Goal: Information Seeking & Learning: Find specific fact

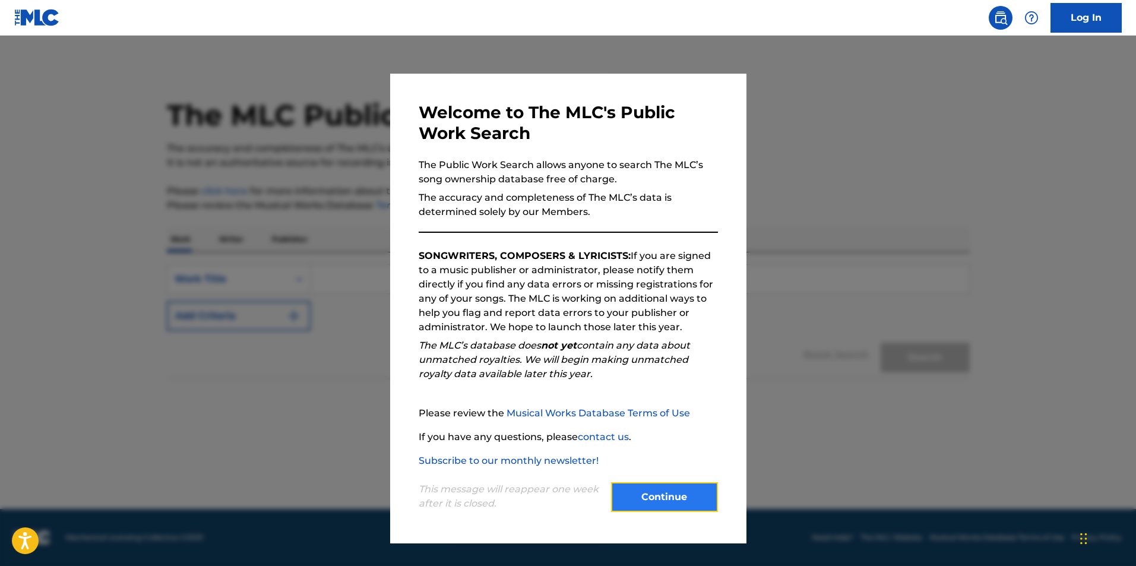
click at [652, 497] on button "Continue" at bounding box center [664, 497] width 107 height 30
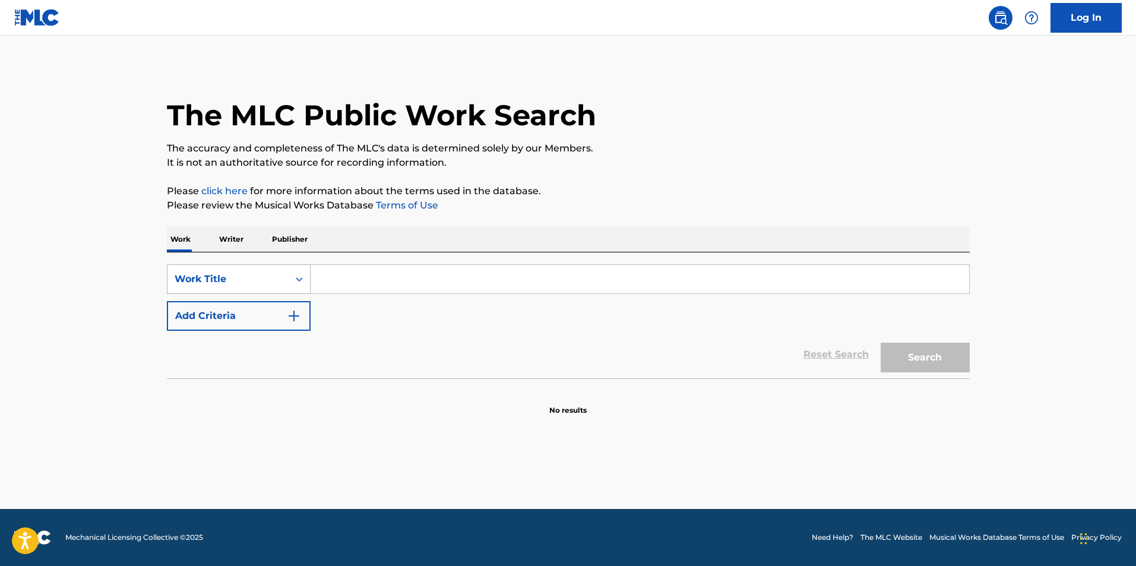
click at [238, 279] on div "Work Title" at bounding box center [228, 279] width 107 height 14
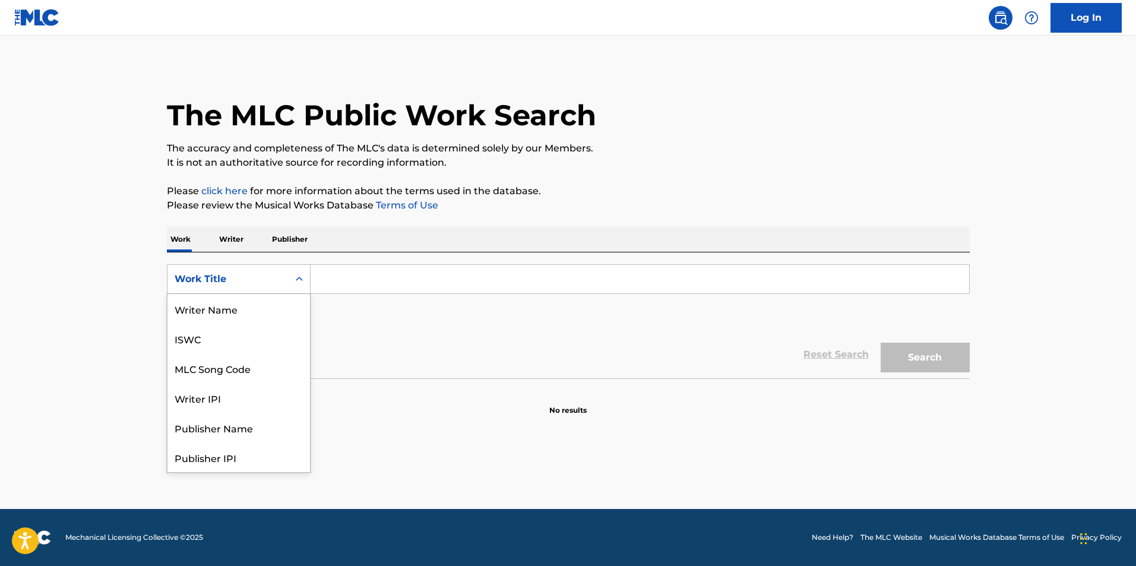
scroll to position [59, 0]
click at [204, 340] on div "Writer IPI" at bounding box center [239, 339] width 143 height 30
click at [263, 278] on div "Writer IPI" at bounding box center [228, 279] width 107 height 14
click at [237, 318] on div "Work Title" at bounding box center [239, 309] width 143 height 30
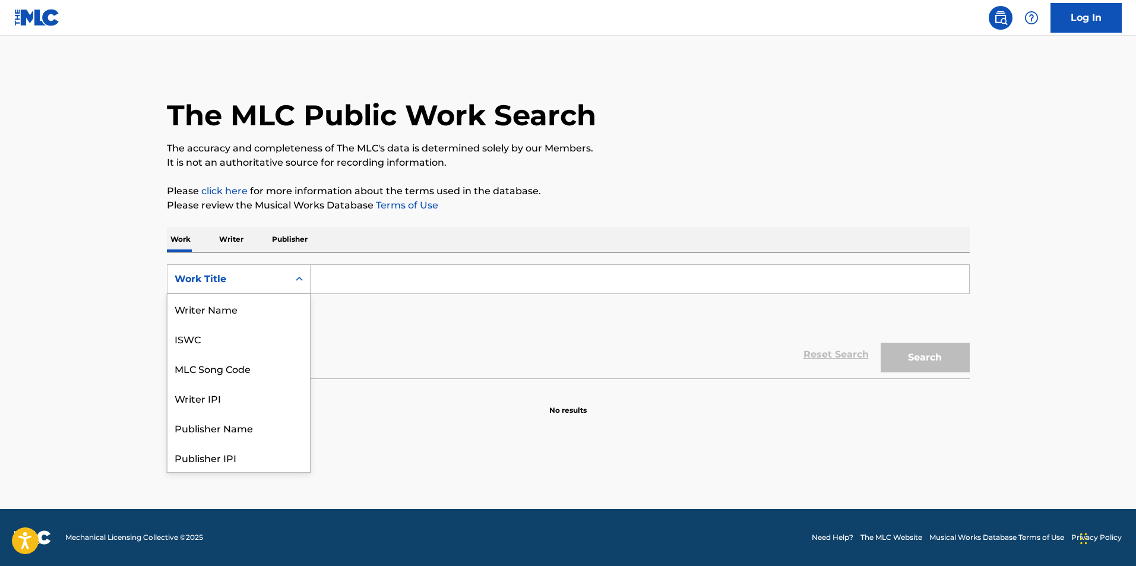
click at [240, 276] on div "Work Title" at bounding box center [228, 279] width 107 height 14
click at [216, 311] on div "Writer Name" at bounding box center [239, 309] width 143 height 30
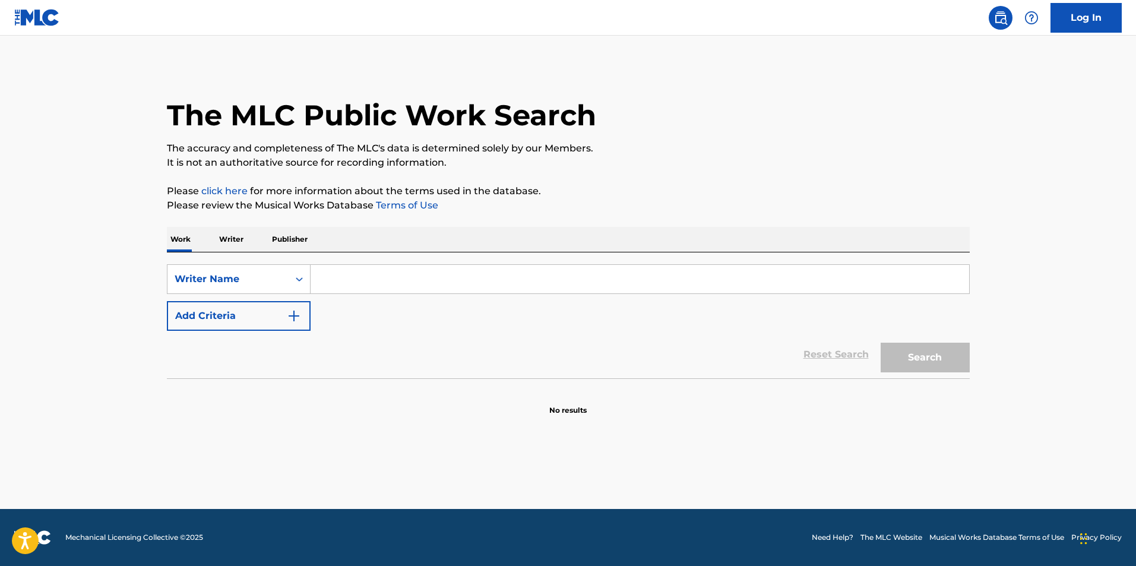
click at [336, 274] on input "Search Form" at bounding box center [640, 279] width 659 height 29
type input "[PERSON_NAME]"
click at [901, 358] on button "Search" at bounding box center [925, 358] width 89 height 30
click at [956, 359] on button "Search" at bounding box center [925, 358] width 89 height 30
click at [915, 365] on button "Search" at bounding box center [925, 358] width 89 height 30
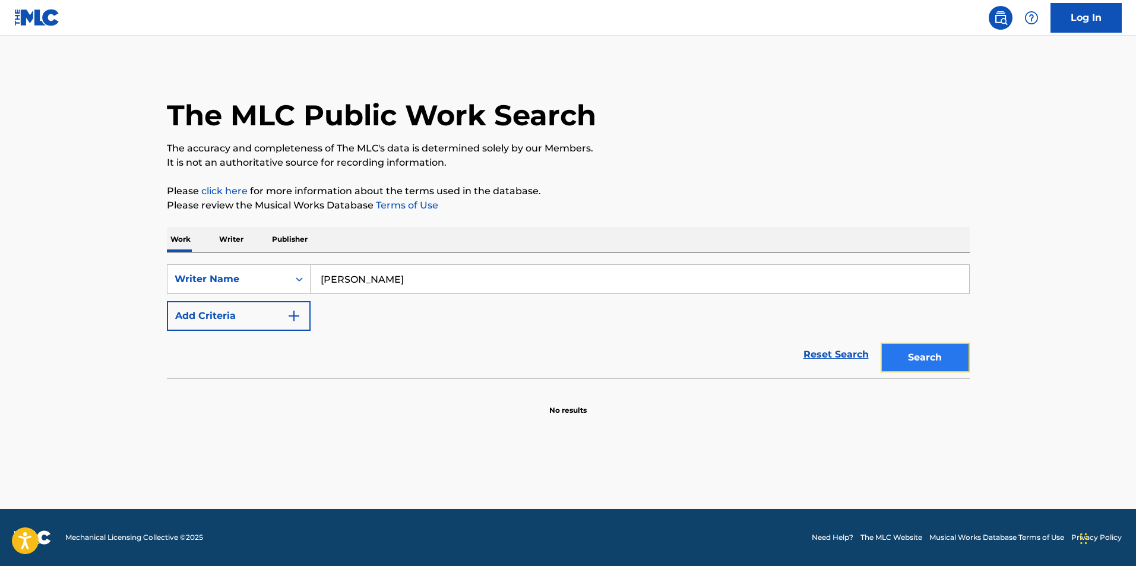
click at [915, 365] on button "Search" at bounding box center [925, 358] width 89 height 30
click at [915, 365] on div "Search" at bounding box center [922, 355] width 95 height 48
click at [915, 365] on button "Search" at bounding box center [925, 358] width 89 height 30
click at [296, 285] on div "Search Form" at bounding box center [299, 279] width 21 height 21
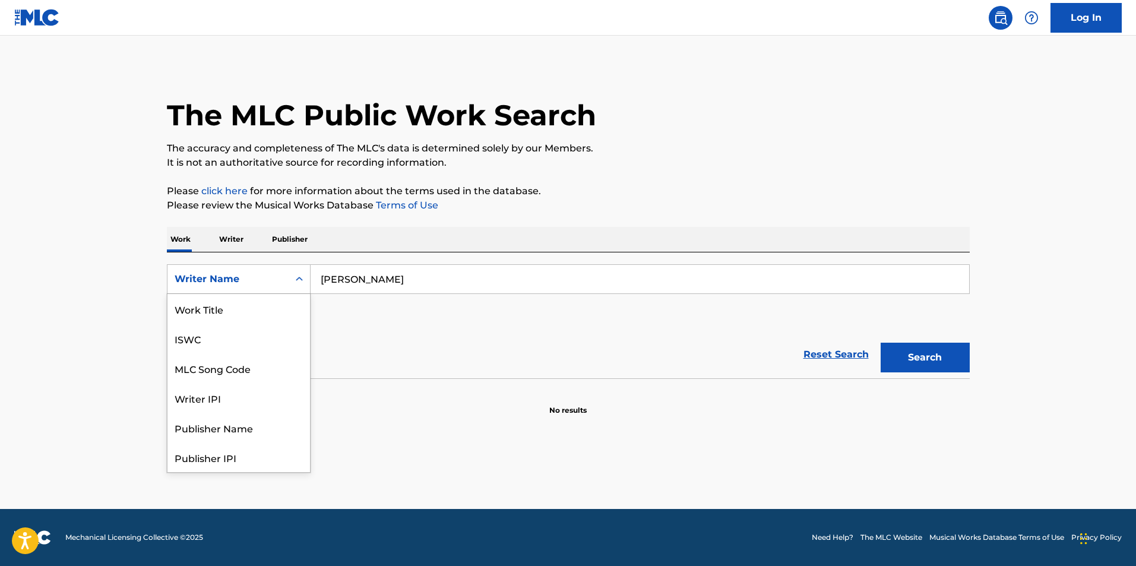
scroll to position [59, 0]
click at [251, 369] on div "Publisher Name" at bounding box center [239, 368] width 143 height 30
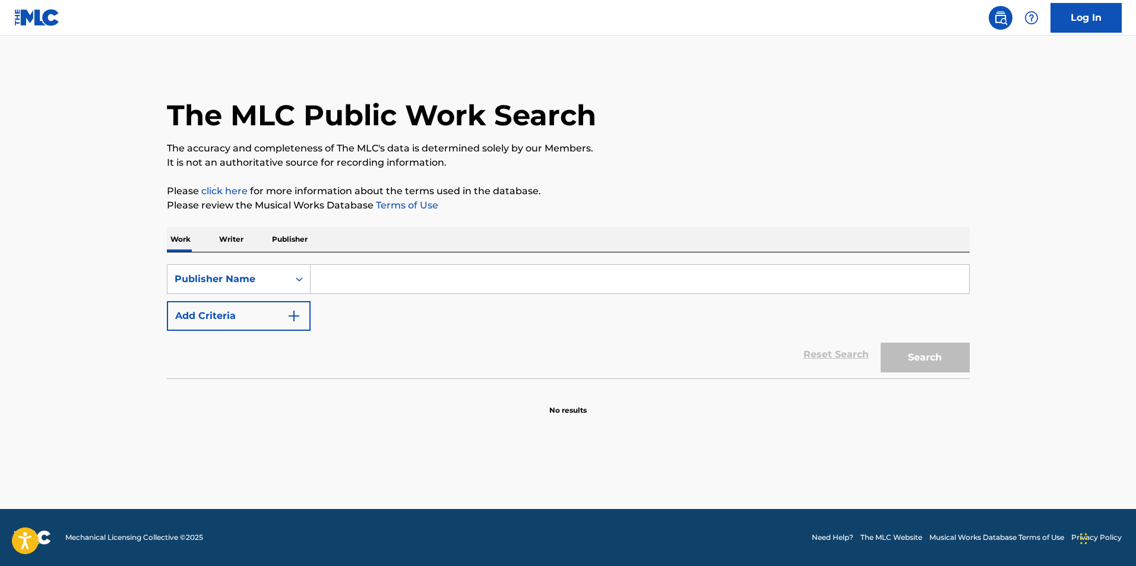
click at [395, 275] on input "Search Form" at bounding box center [640, 279] width 659 height 29
type input "struggle life publishing"
click at [923, 358] on button "Search" at bounding box center [925, 358] width 89 height 30
click at [1002, 23] on img at bounding box center [1001, 18] width 14 height 14
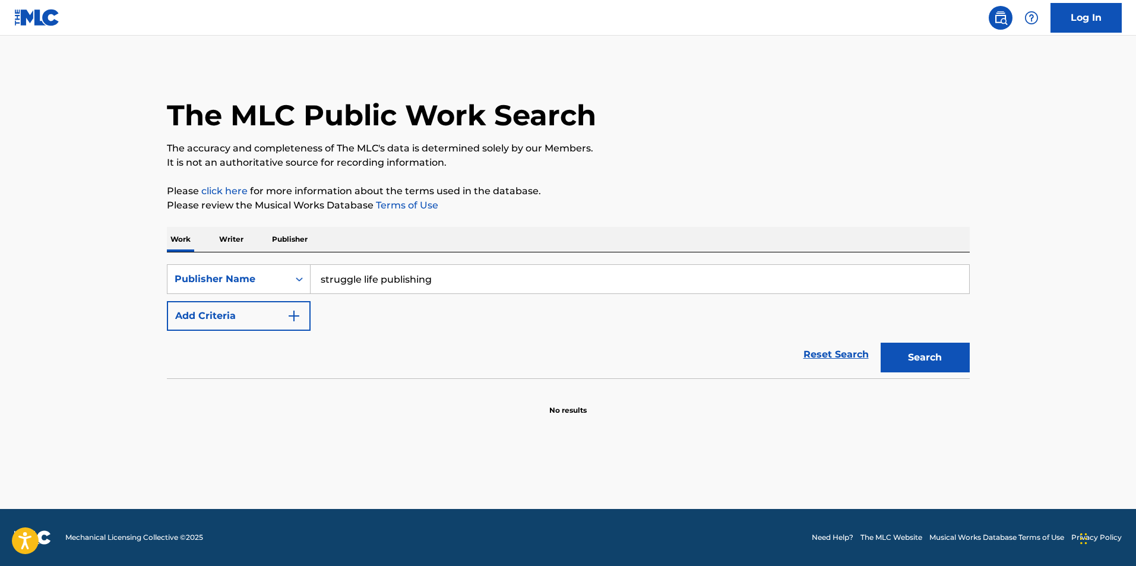
click at [1002, 23] on img at bounding box center [1001, 18] width 14 height 14
click at [1000, 19] on img at bounding box center [1001, 18] width 14 height 14
click at [819, 355] on link "Reset Search" at bounding box center [836, 355] width 77 height 26
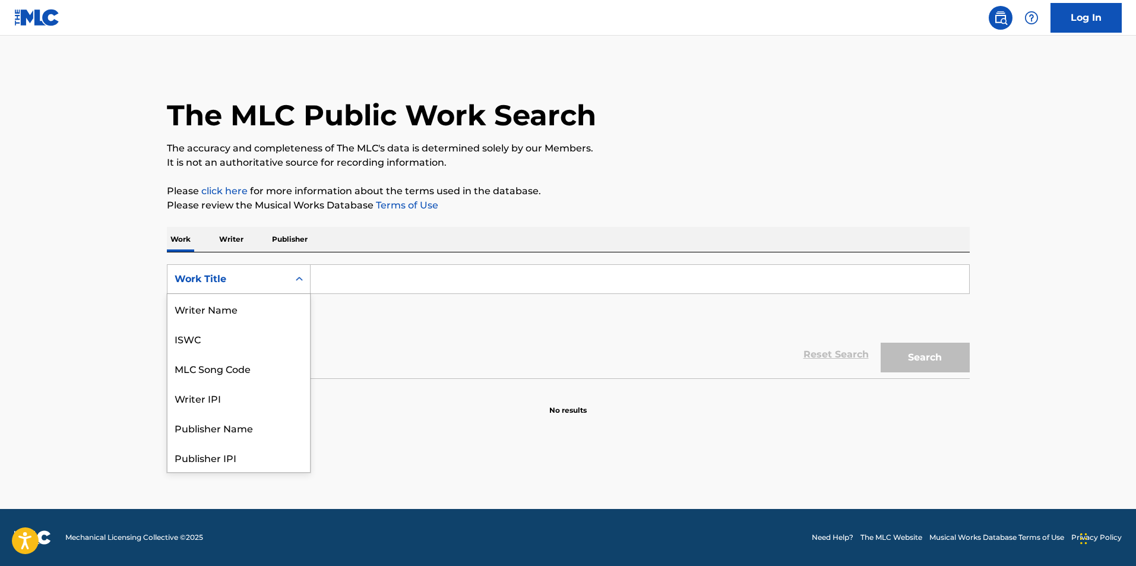
click at [280, 287] on div "Work Title" at bounding box center [228, 279] width 121 height 23
click at [225, 432] on div "Publisher Name" at bounding box center [239, 428] width 143 height 30
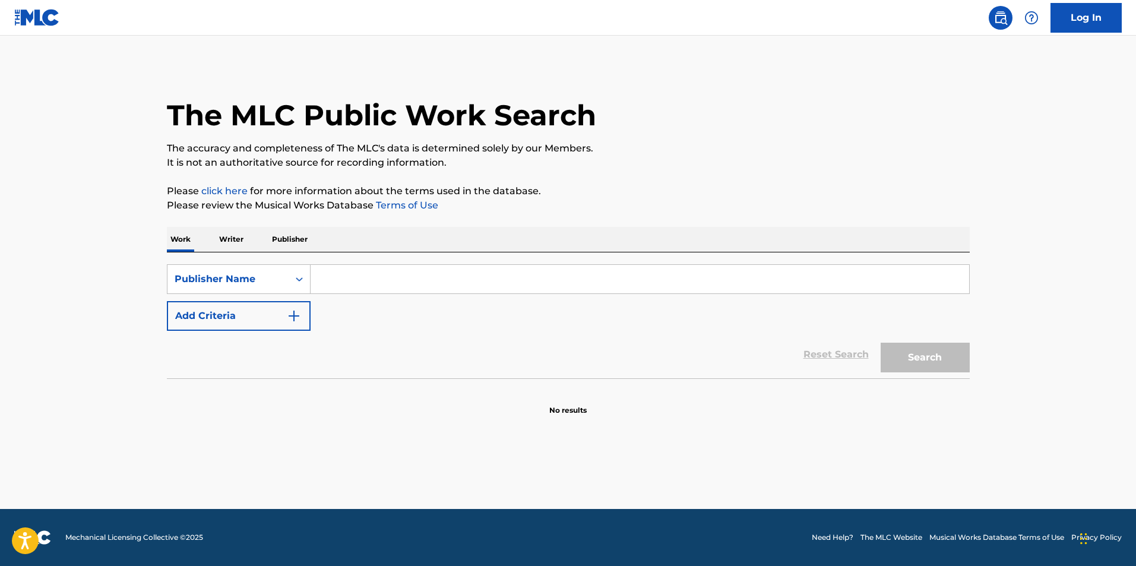
click at [354, 272] on input "Search Form" at bounding box center [640, 279] width 659 height 29
type input "struggle life publishing"
click at [934, 362] on button "Search" at bounding box center [925, 358] width 89 height 30
click at [46, 18] on img at bounding box center [37, 17] width 46 height 17
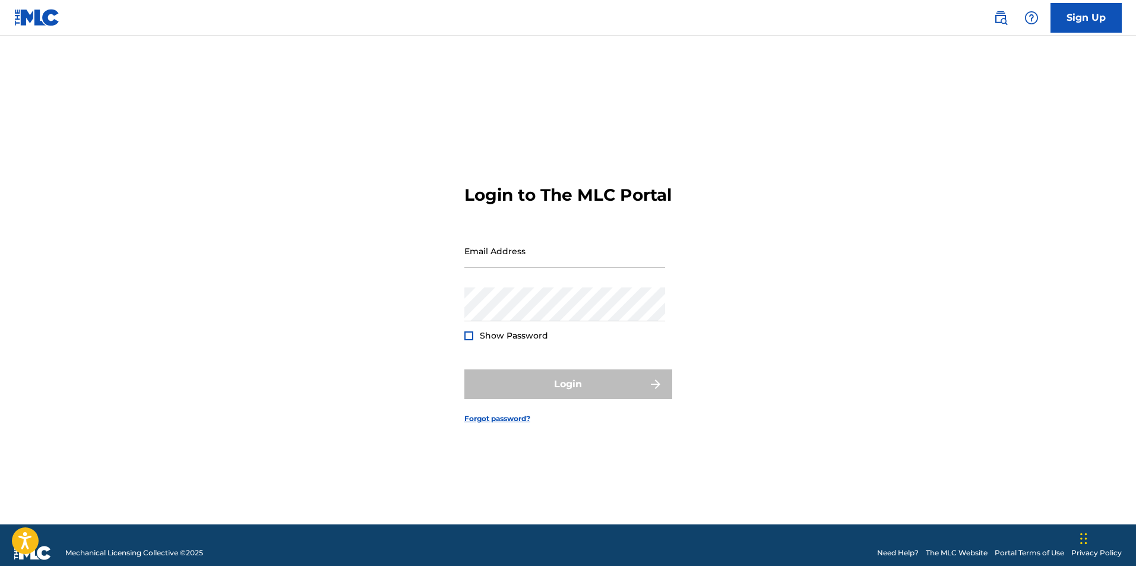
click at [35, 12] on img at bounding box center [37, 17] width 46 height 17
click at [993, 21] on link at bounding box center [1001, 18] width 24 height 24
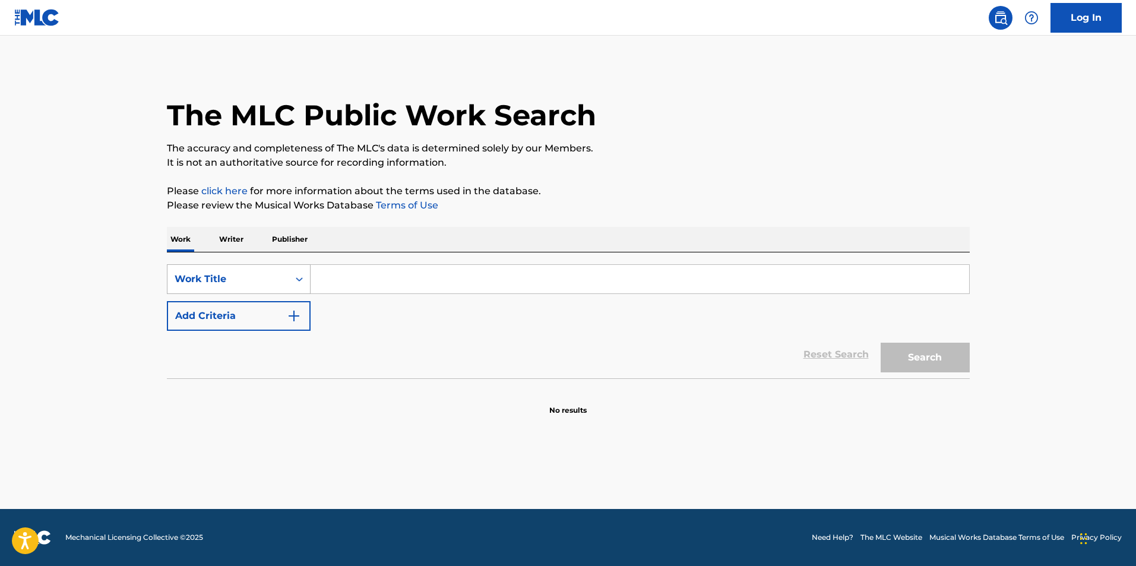
click at [260, 277] on div "Work Title" at bounding box center [228, 279] width 107 height 14
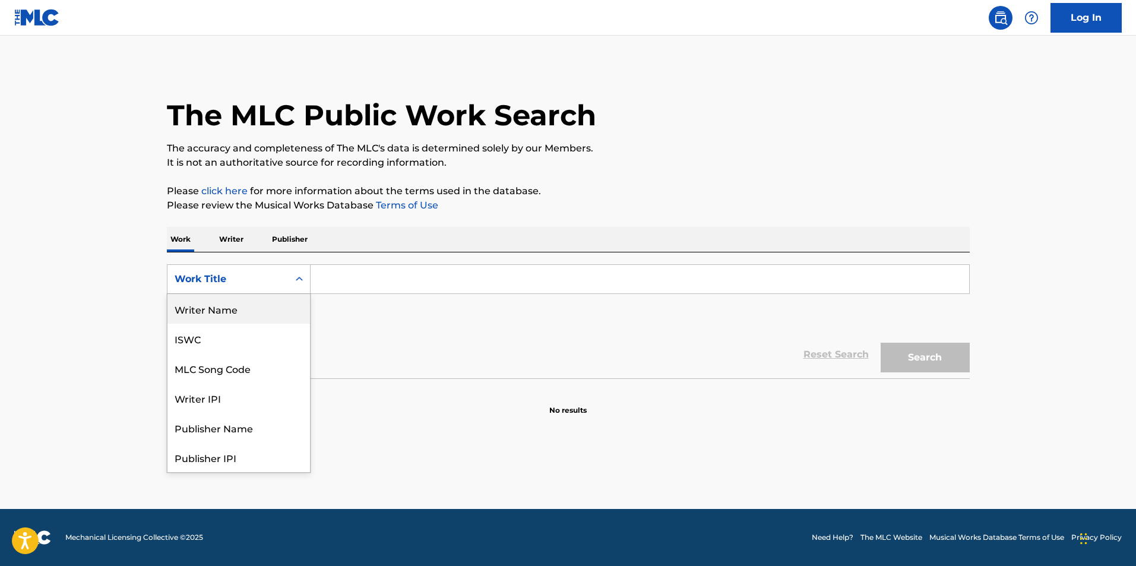
click at [217, 312] on div "Writer Name" at bounding box center [239, 309] width 143 height 30
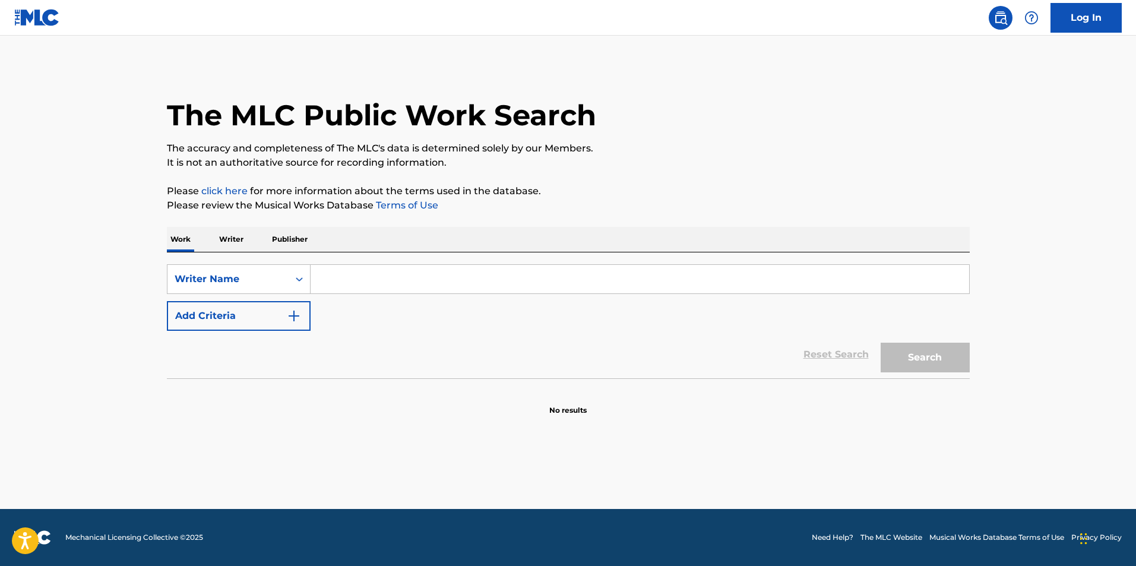
click at [346, 276] on input "Search Form" at bounding box center [640, 279] width 659 height 29
type input "[PERSON_NAME]"
click at [901, 356] on button "Search" at bounding box center [925, 358] width 89 height 30
click at [911, 364] on button "Search" at bounding box center [925, 358] width 89 height 30
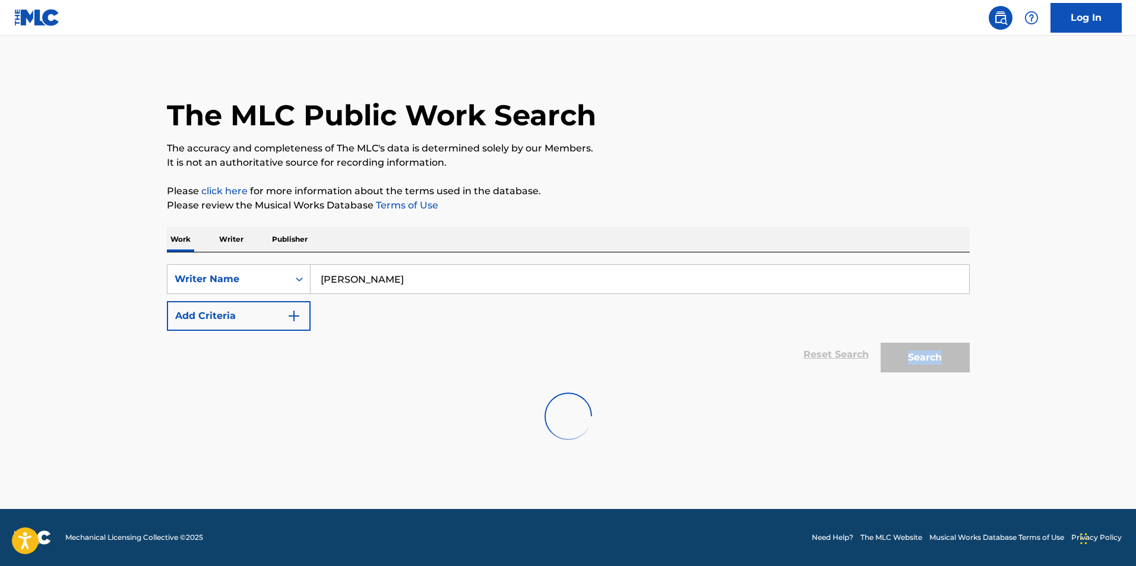
click at [911, 364] on div "Search" at bounding box center [922, 355] width 95 height 48
click at [911, 364] on button "Search" at bounding box center [925, 358] width 89 height 30
click at [909, 361] on button "Search" at bounding box center [925, 358] width 89 height 30
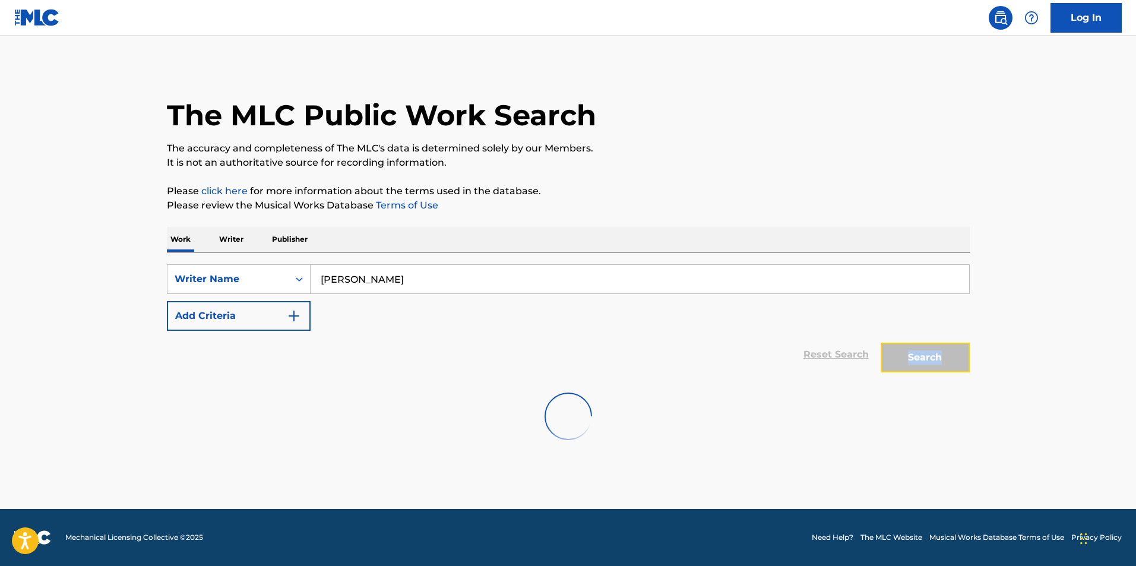
click at [909, 361] on button "Search" at bounding box center [925, 358] width 89 height 30
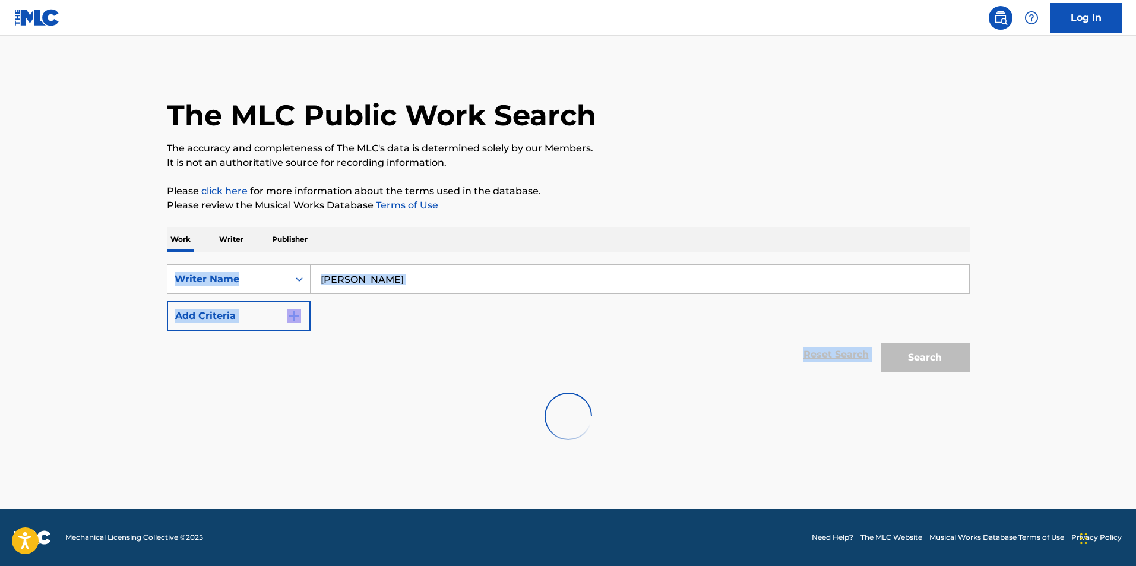
click at [909, 361] on div "Search" at bounding box center [922, 355] width 95 height 48
